Goal: Find specific page/section: Find specific page/section

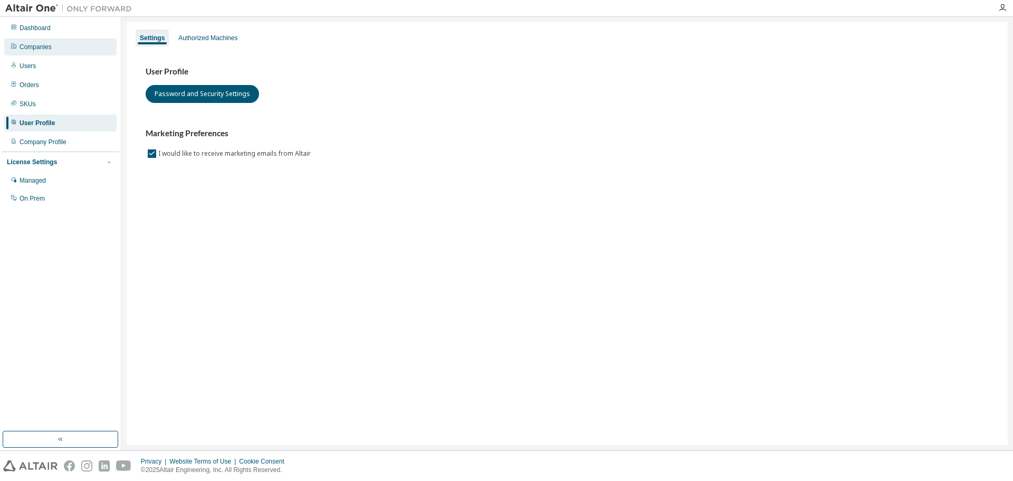
click at [40, 49] on div "Companies" at bounding box center [36, 47] width 32 height 8
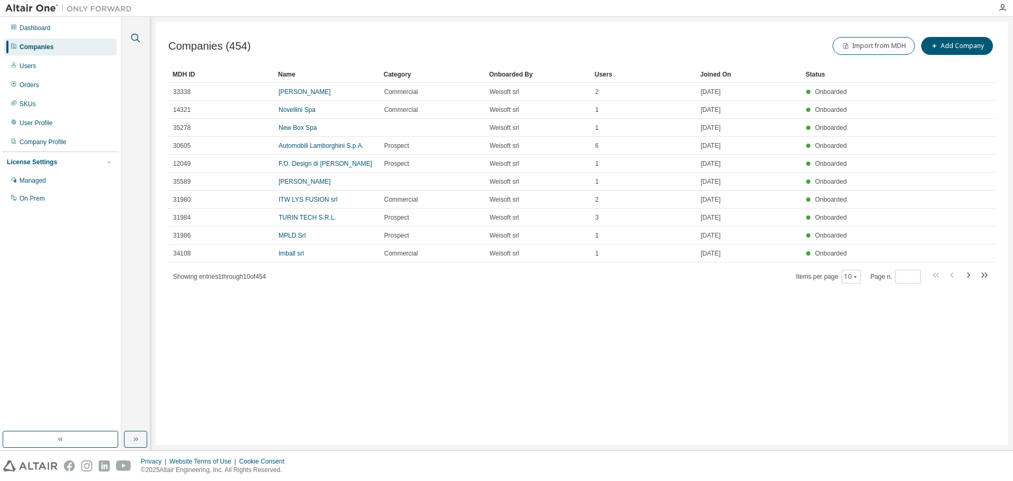
click at [136, 39] on icon "button" at bounding box center [135, 38] width 13 height 13
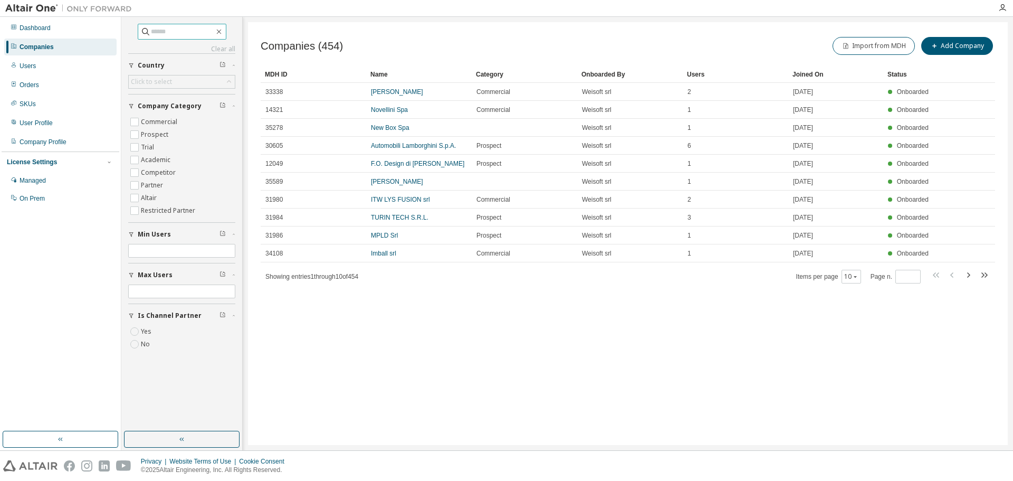
click at [194, 27] on input "text" at bounding box center [182, 31] width 63 height 11
type input "*********"
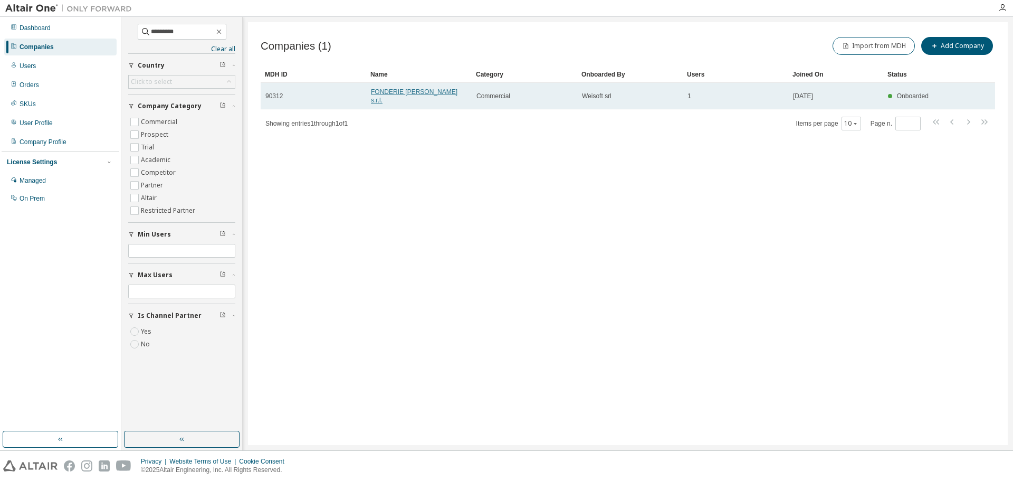
click at [390, 90] on link "FONDERIE [PERSON_NAME] s.r.l." at bounding box center [414, 96] width 87 height 16
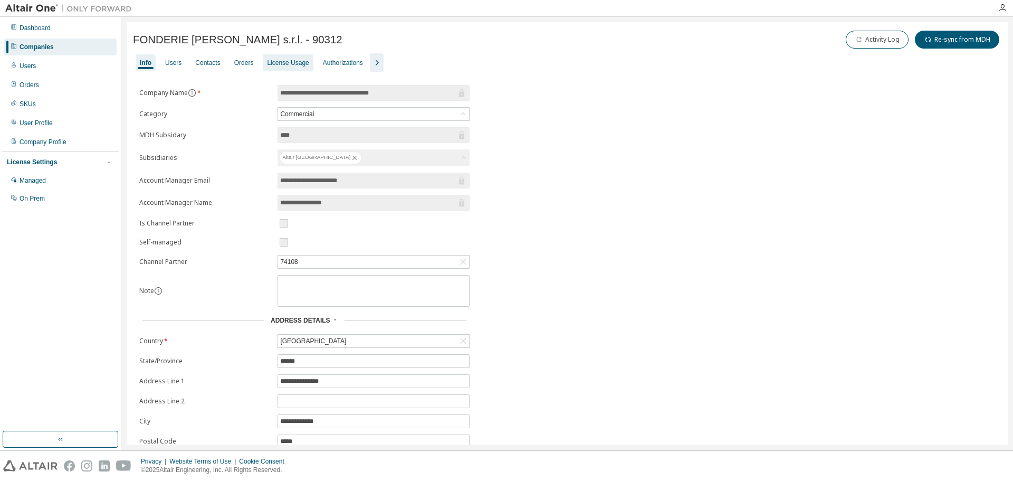
click at [275, 64] on div "License Usage" at bounding box center [288, 63] width 42 height 8
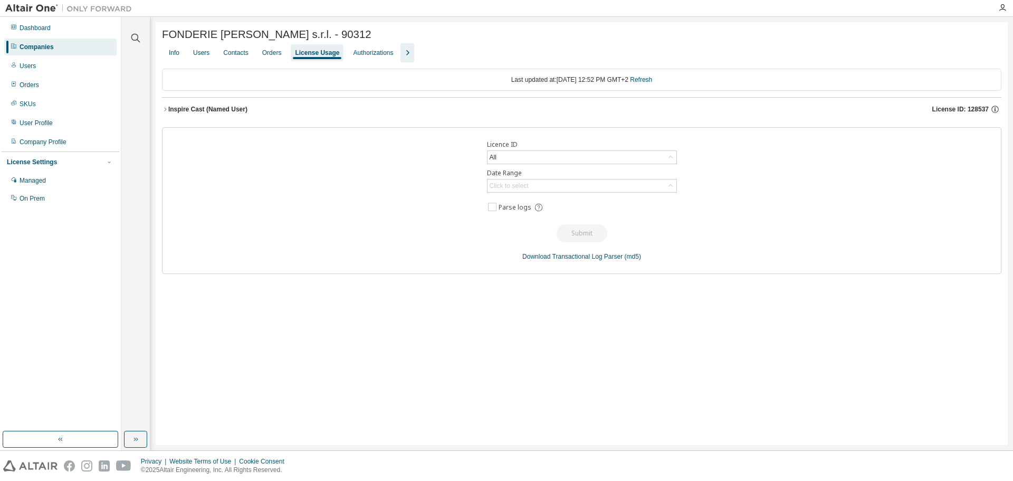
click at [225, 113] on div "Inspire Cast (Named User)" at bounding box center [207, 109] width 79 height 8
